Goal: Task Accomplishment & Management: Manage account settings

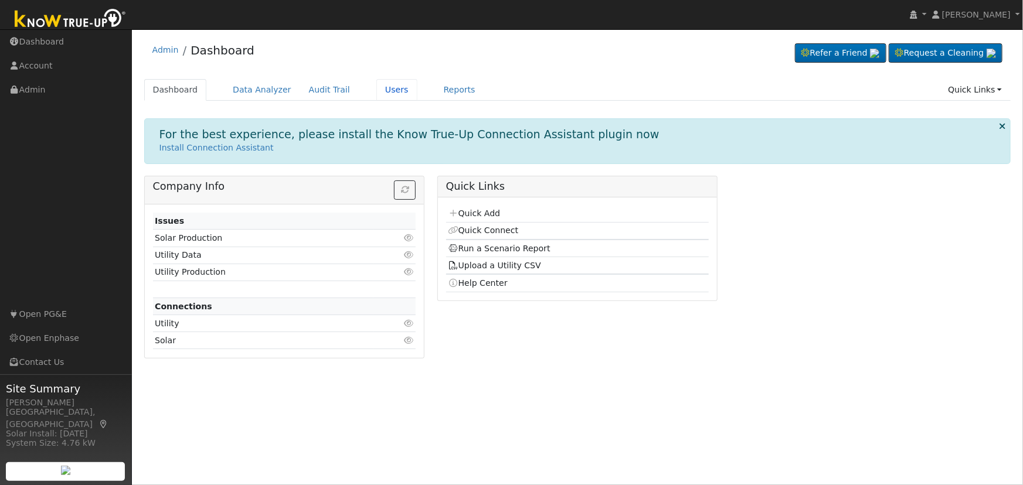
click at [376, 98] on link "Users" at bounding box center [396, 90] width 41 height 22
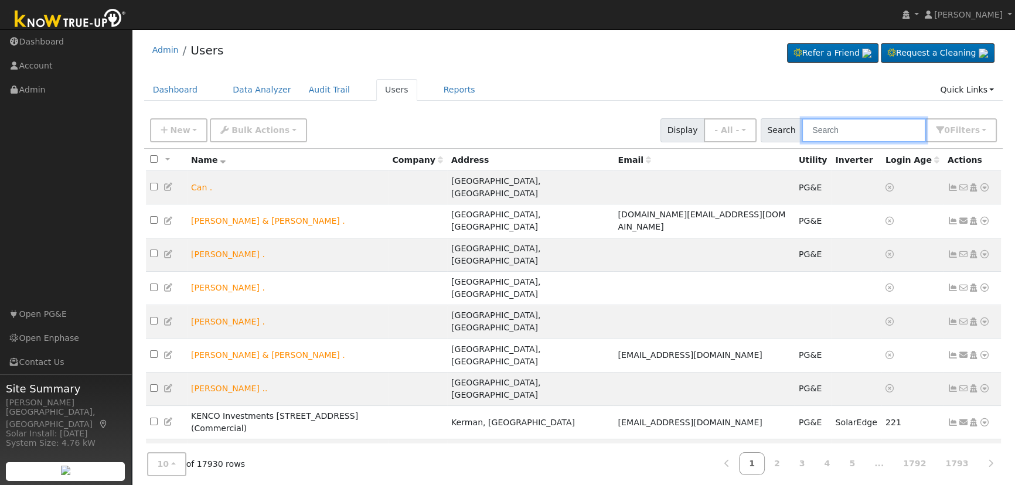
click at [825, 118] on input "text" at bounding box center [864, 130] width 124 height 24
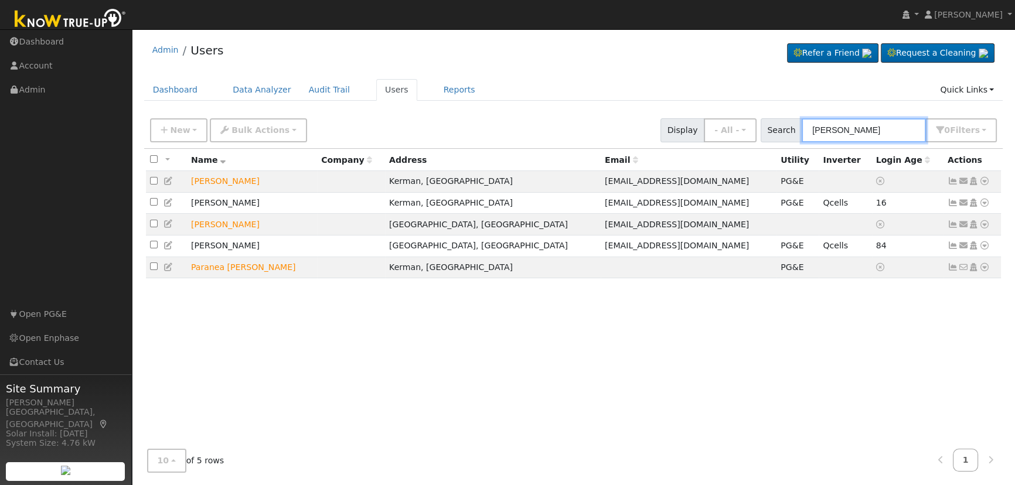
type input "[PERSON_NAME]"
click at [984, 205] on icon at bounding box center [984, 203] width 11 height 8
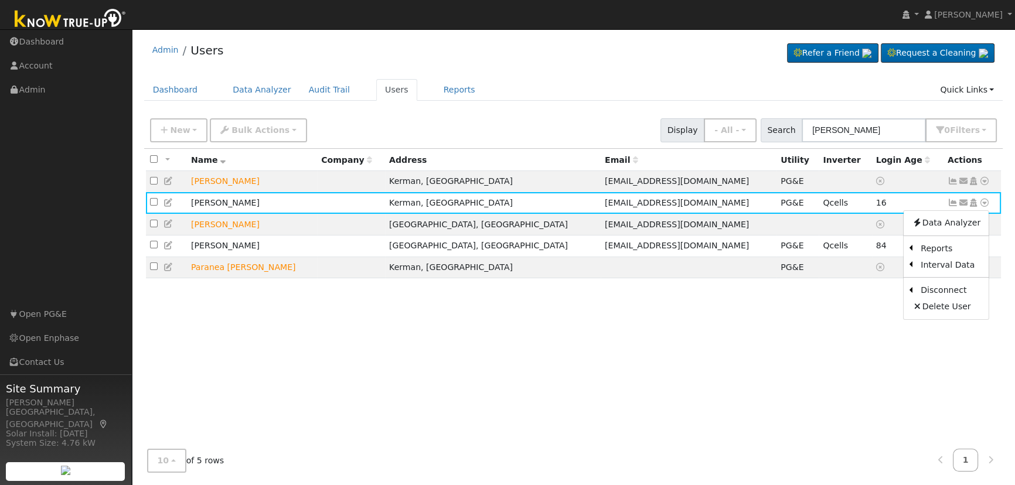
click at [976, 206] on icon at bounding box center [973, 203] width 11 height 8
